Goal: Task Accomplishment & Management: Manage account settings

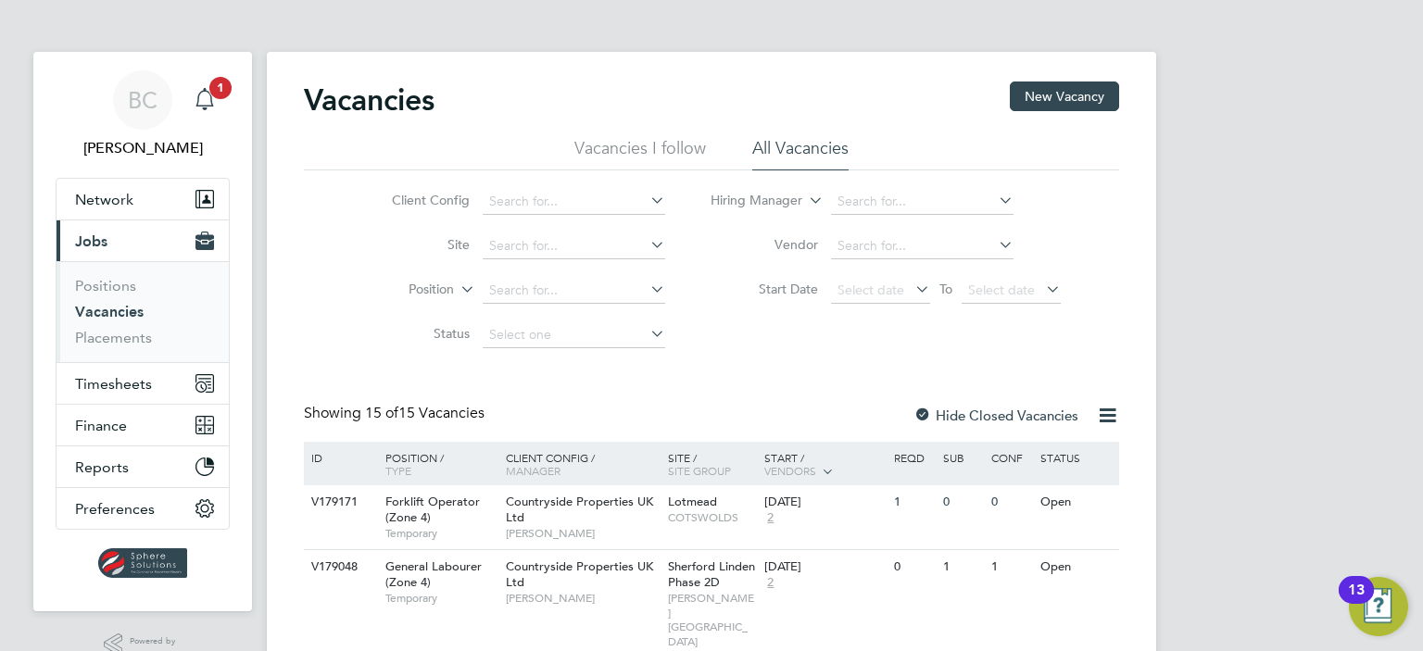
click at [193, 94] on div "Main navigation" at bounding box center [204, 100] width 37 height 37
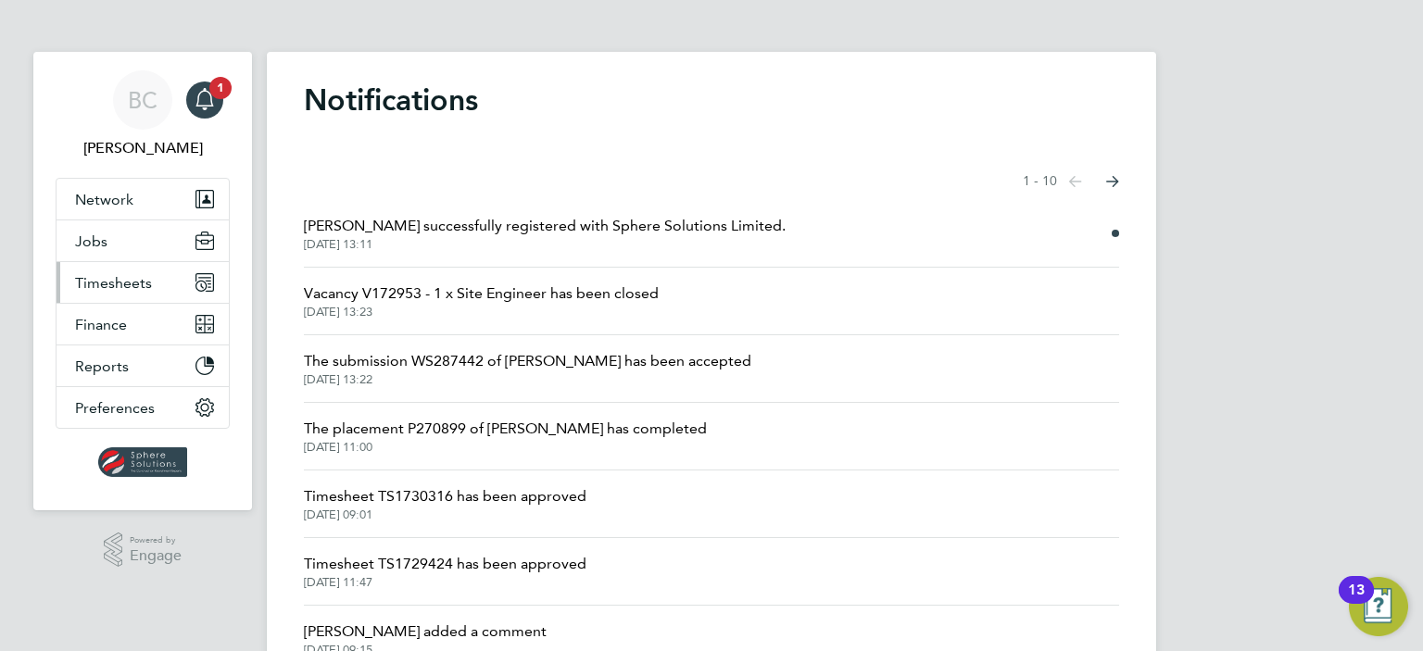
click at [105, 277] on span "Timesheets" at bounding box center [113, 283] width 77 height 18
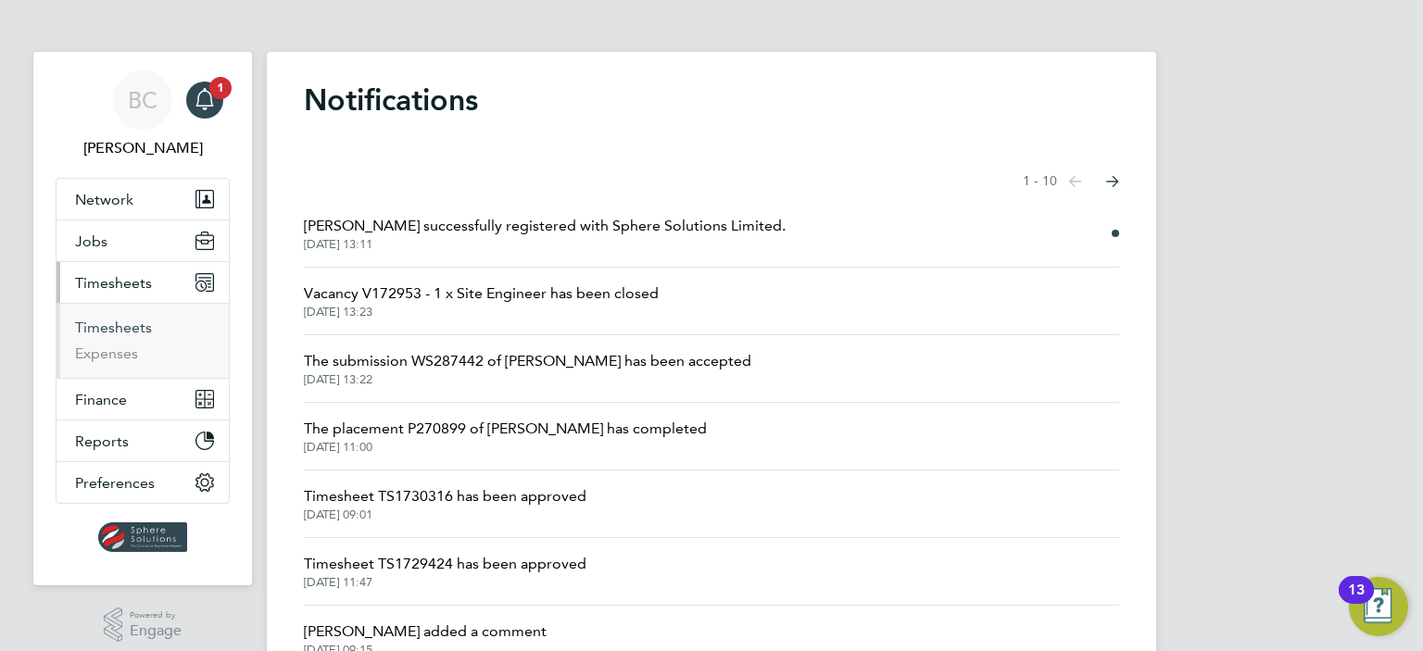
click at [100, 326] on link "Timesheets" at bounding box center [113, 328] width 77 height 18
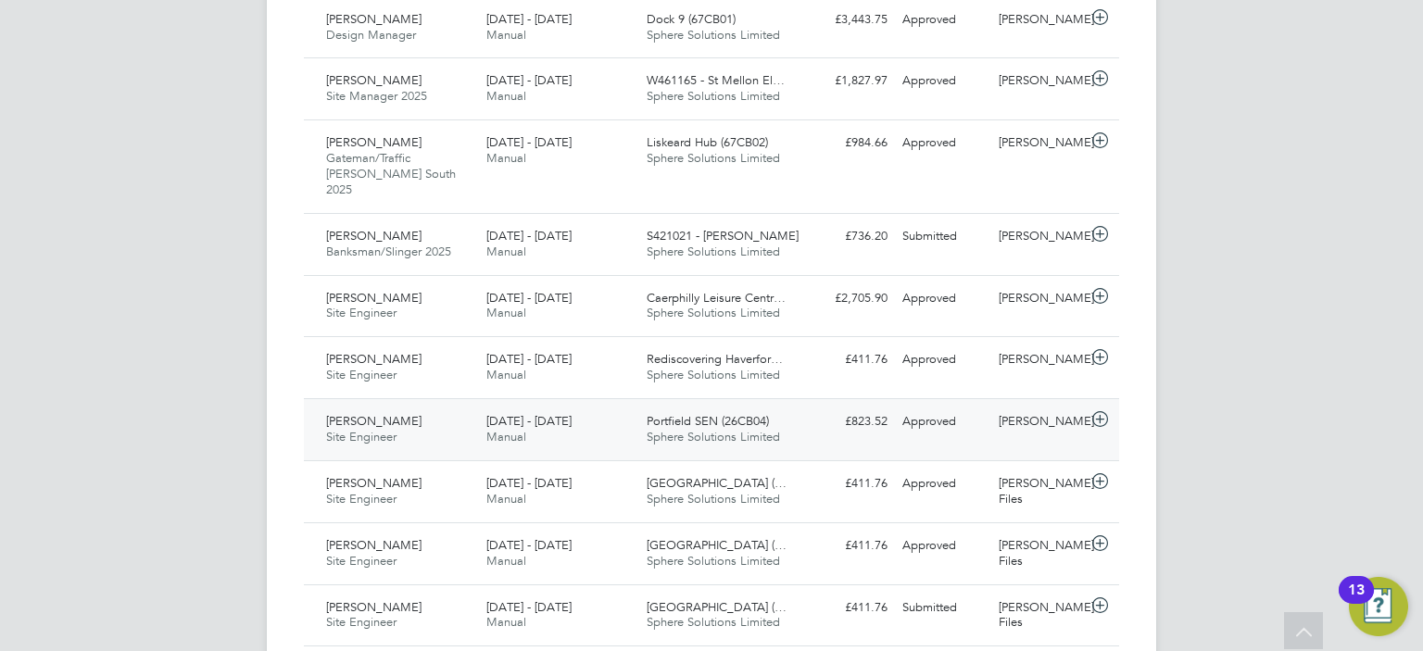
click at [643, 407] on div "Portfield SEN (26CB04) Sphere Solutions Limited" at bounding box center [719, 430] width 160 height 46
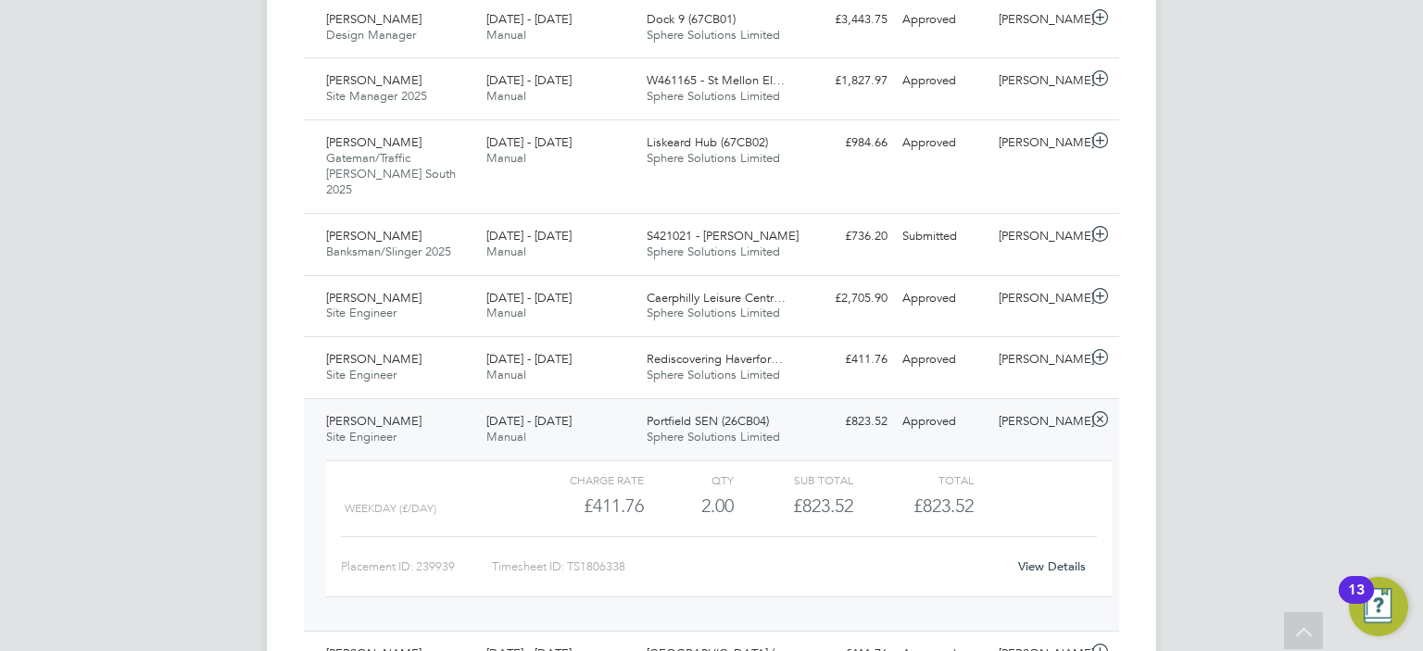
click at [1042, 559] on link "View Details" at bounding box center [1052, 567] width 68 height 16
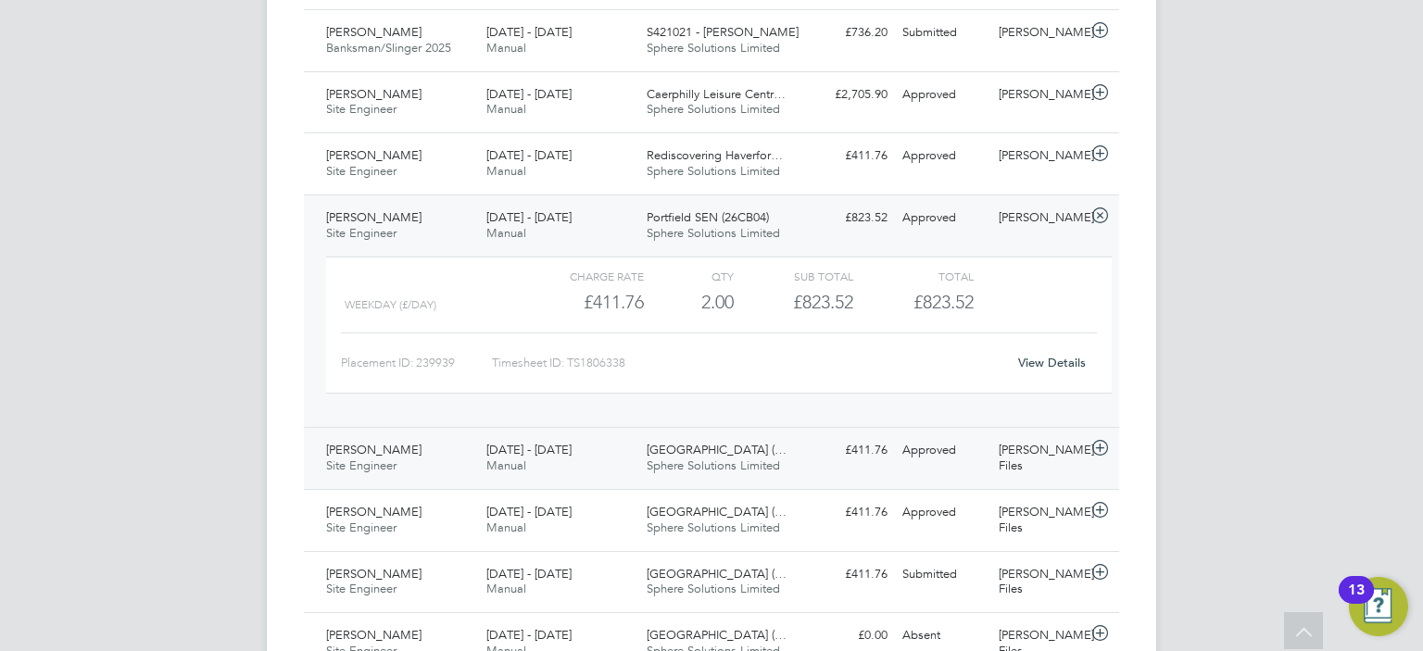
click at [749, 458] on span "Sphere Solutions Limited" at bounding box center [713, 466] width 133 height 16
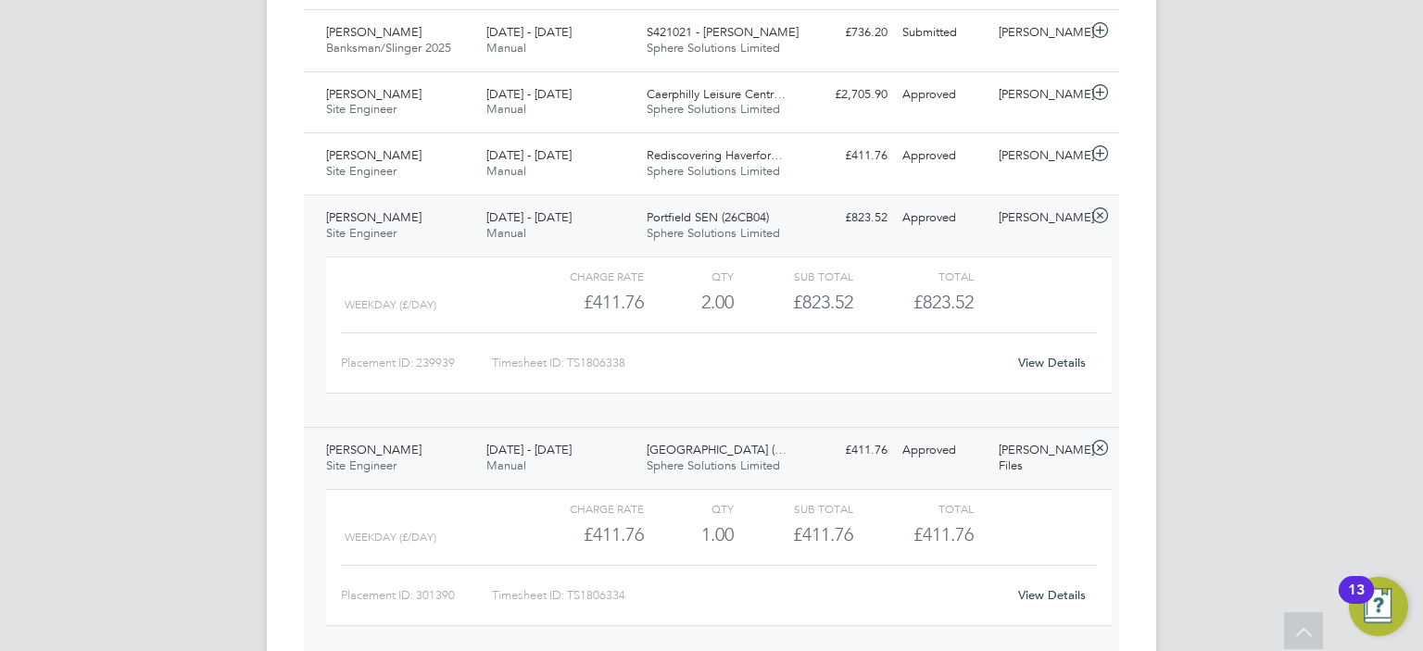
click at [1050, 588] on link "View Details" at bounding box center [1052, 596] width 68 height 16
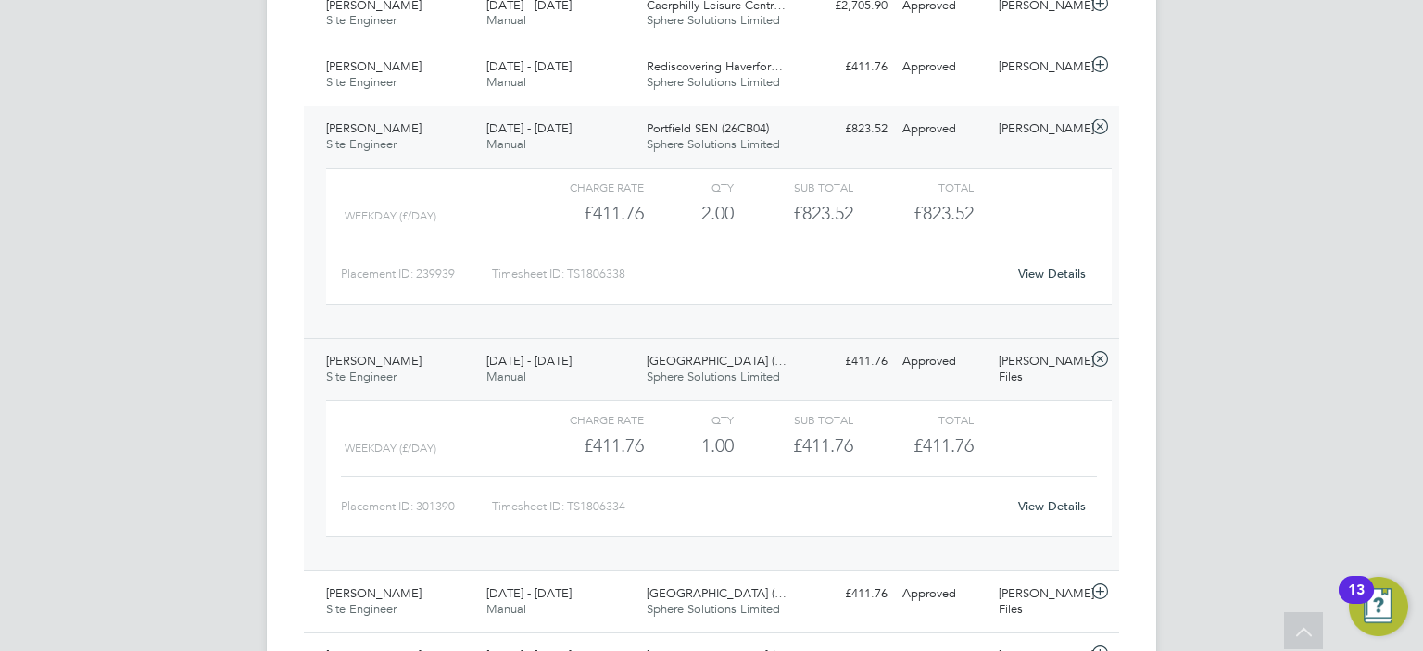
click at [922, 202] on span "£823.52" at bounding box center [944, 213] width 60 height 22
click at [1060, 114] on div "Mark Jenkins" at bounding box center [1040, 129] width 96 height 31
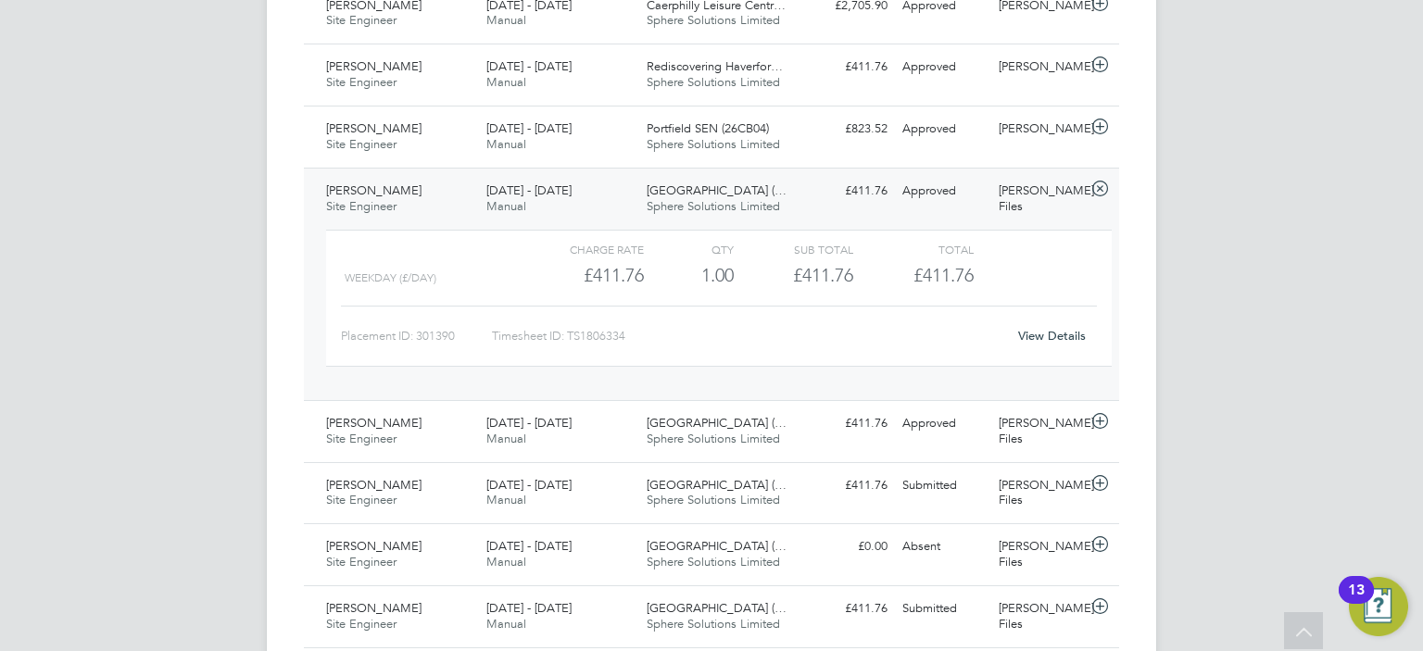
click at [1023, 176] on div "David Files" at bounding box center [1040, 199] width 96 height 46
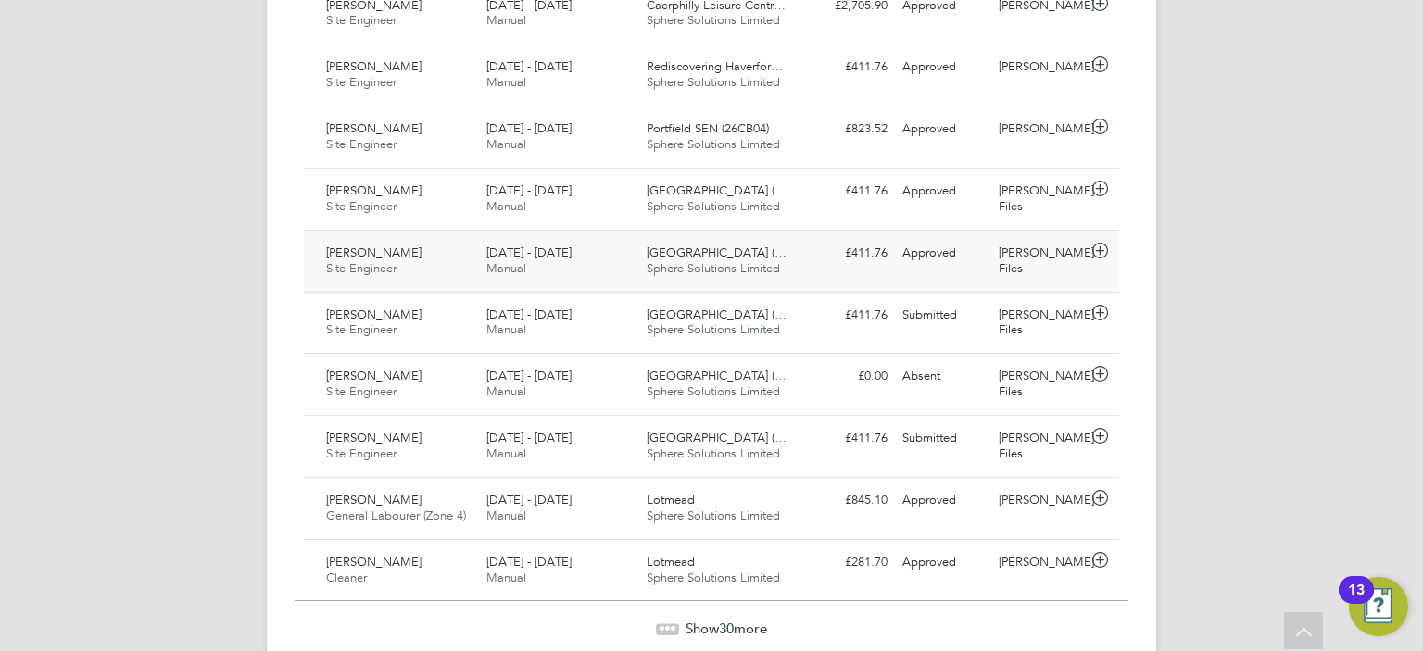
click at [746, 260] on span "Sphere Solutions Limited" at bounding box center [713, 268] width 133 height 16
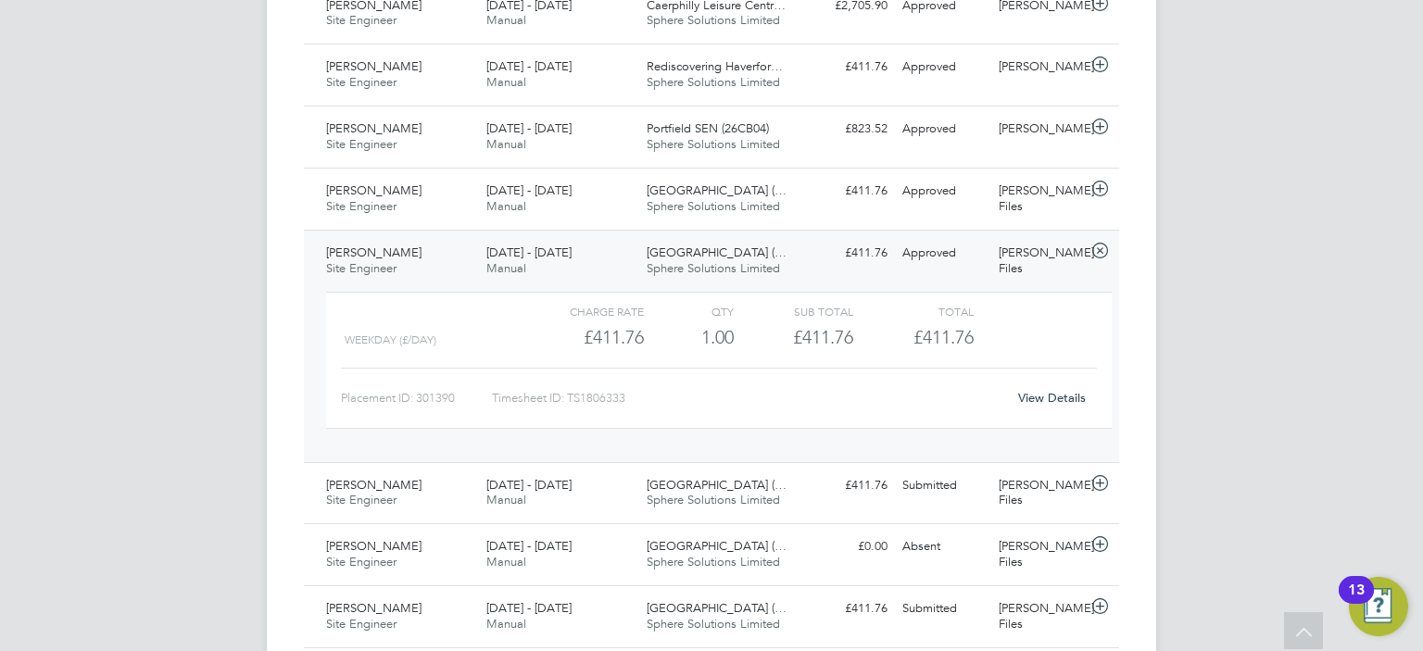
click at [1034, 390] on link "View Details" at bounding box center [1052, 398] width 68 height 16
click at [1041, 238] on div "David Files" at bounding box center [1040, 261] width 96 height 46
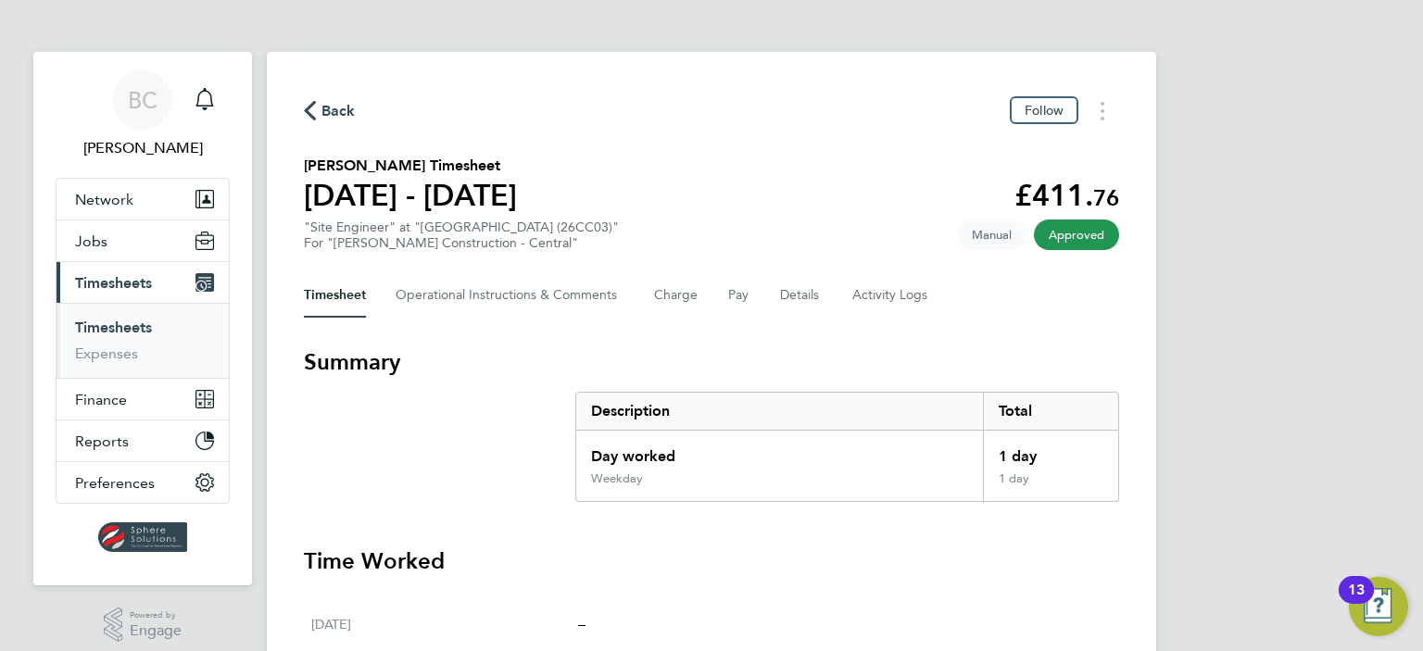
click at [342, 98] on div "Back Follow" at bounding box center [711, 110] width 815 height 29
